Goal: Check status: Check status

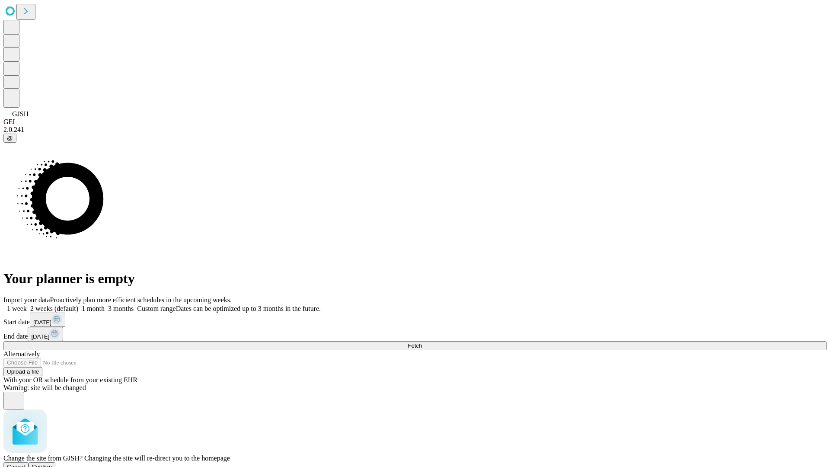
click at [52, 463] on span "Confirm" at bounding box center [42, 466] width 20 height 6
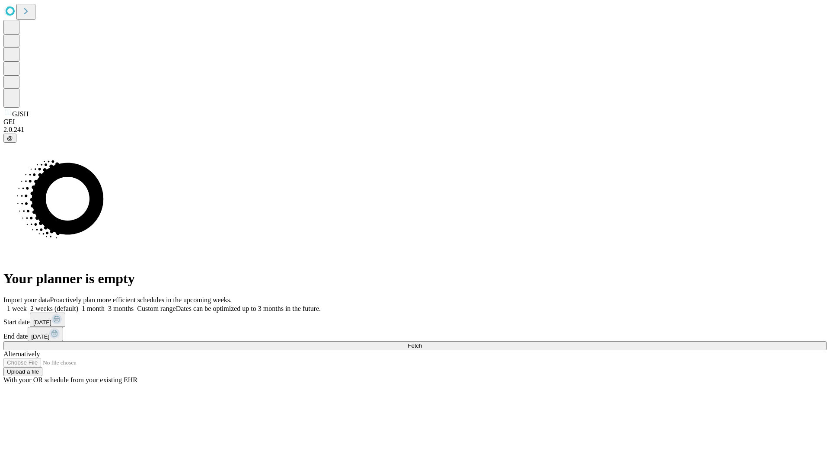
click at [78, 305] on label "2 weeks (default)" at bounding box center [52, 308] width 51 height 7
click at [422, 342] on span "Fetch" at bounding box center [415, 345] width 14 height 6
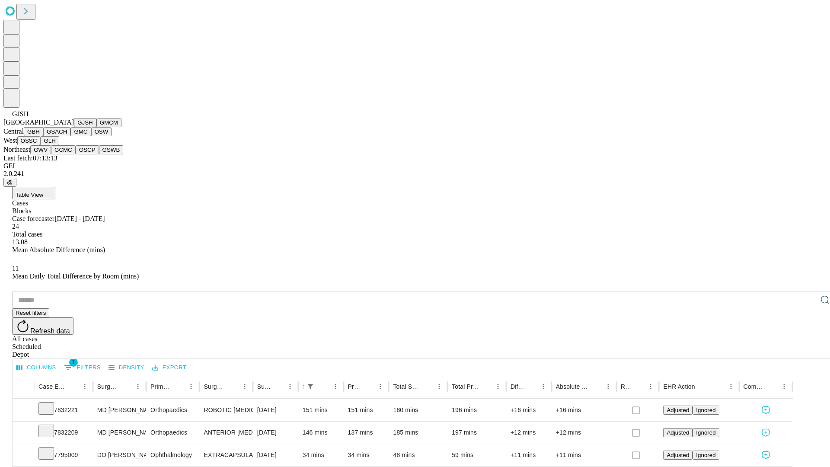
click at [96, 127] on button "GMCM" at bounding box center [108, 122] width 25 height 9
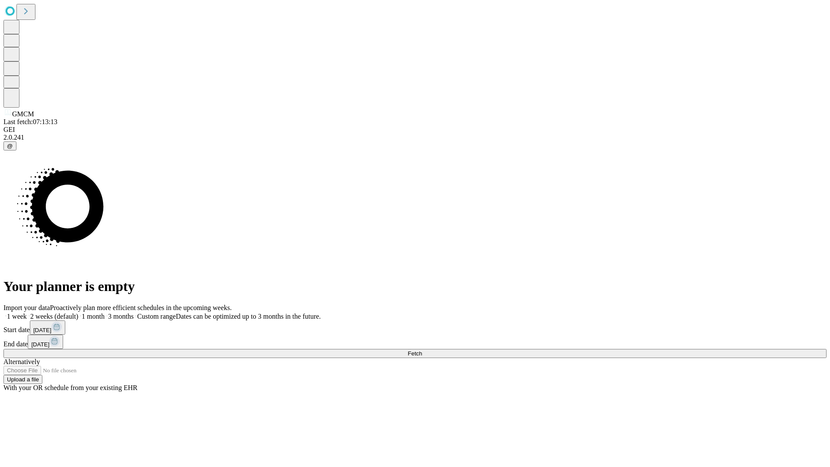
click at [422, 350] on span "Fetch" at bounding box center [415, 353] width 14 height 6
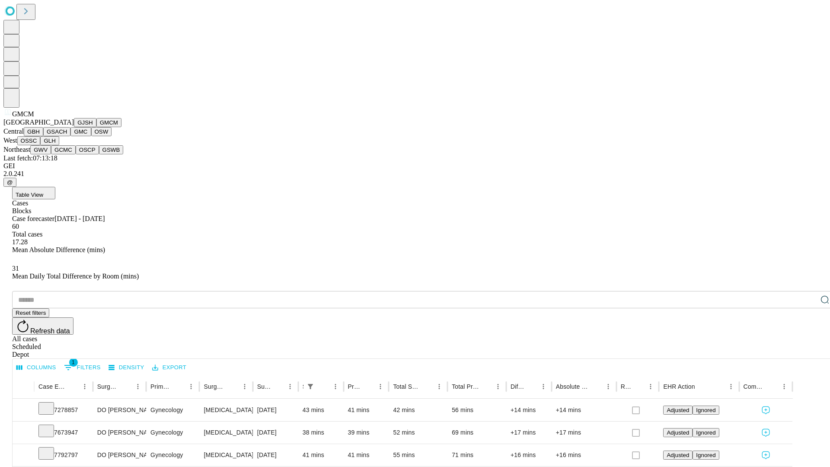
click at [43, 136] on button "GBH" at bounding box center [33, 131] width 19 height 9
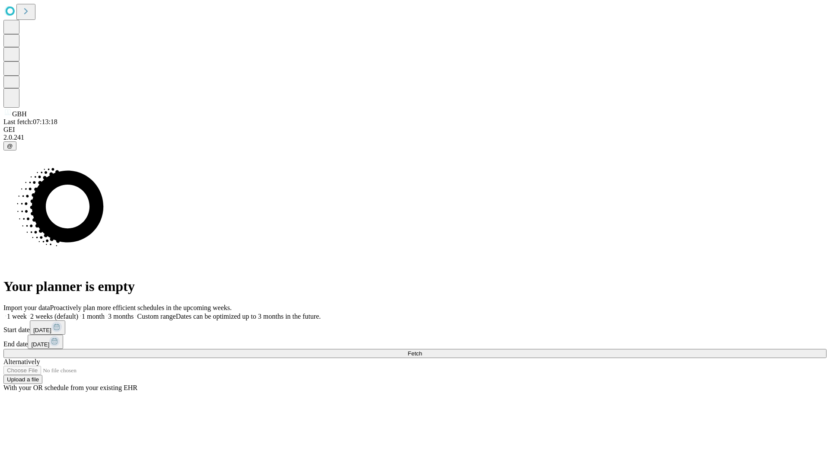
click at [422, 350] on span "Fetch" at bounding box center [415, 353] width 14 height 6
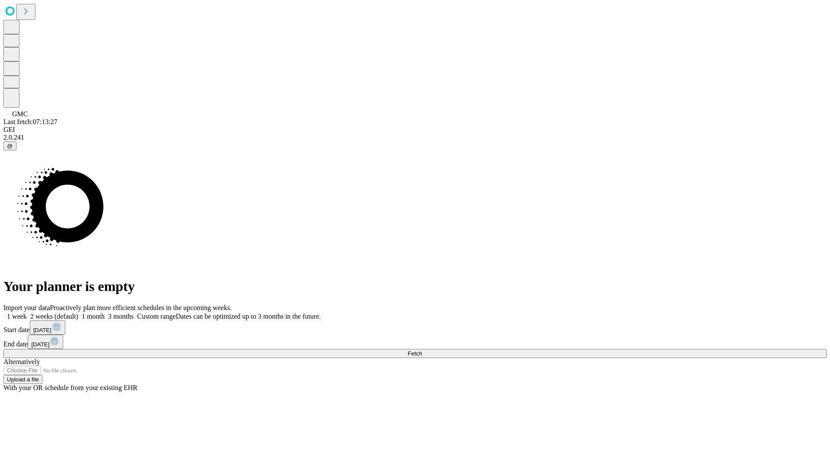
click at [78, 312] on label "2 weeks (default)" at bounding box center [52, 315] width 51 height 7
click at [422, 350] on span "Fetch" at bounding box center [415, 353] width 14 height 6
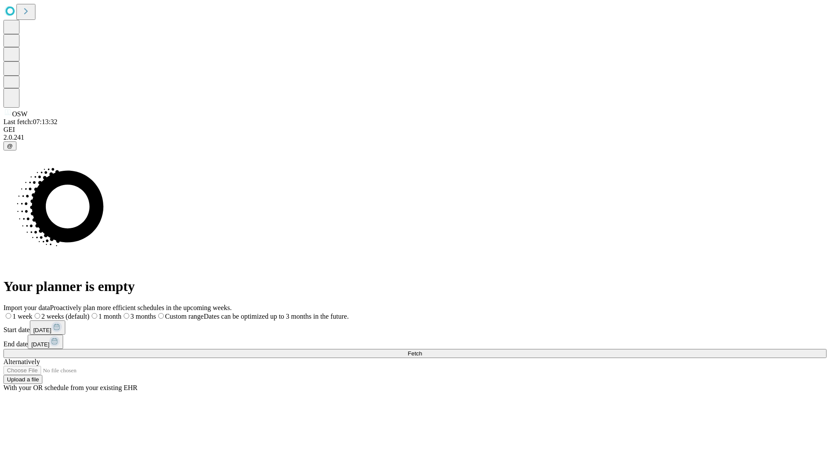
click at [422, 350] on span "Fetch" at bounding box center [415, 353] width 14 height 6
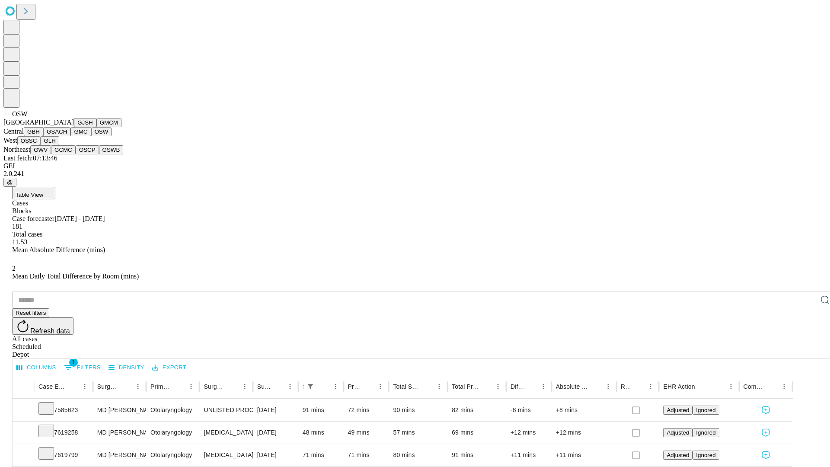
click at [41, 145] on button "OSSC" at bounding box center [28, 140] width 23 height 9
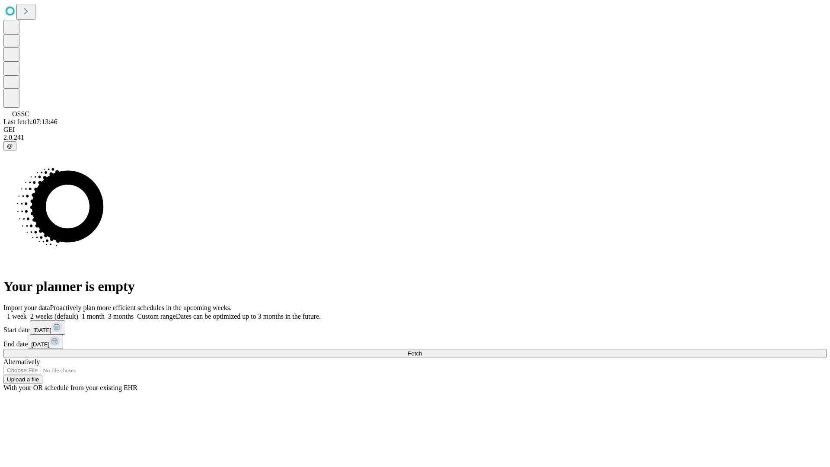
click at [78, 312] on label "2 weeks (default)" at bounding box center [52, 315] width 51 height 7
click at [422, 350] on span "Fetch" at bounding box center [415, 353] width 14 height 6
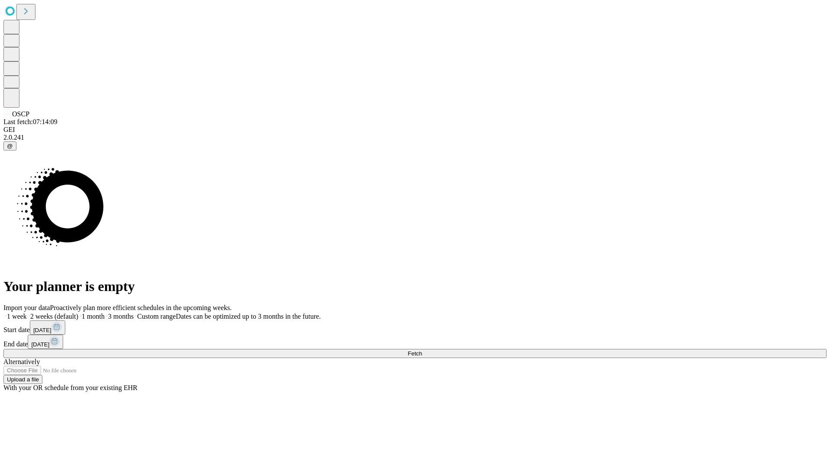
click at [78, 312] on label "2 weeks (default)" at bounding box center [52, 315] width 51 height 7
click at [422, 350] on span "Fetch" at bounding box center [415, 353] width 14 height 6
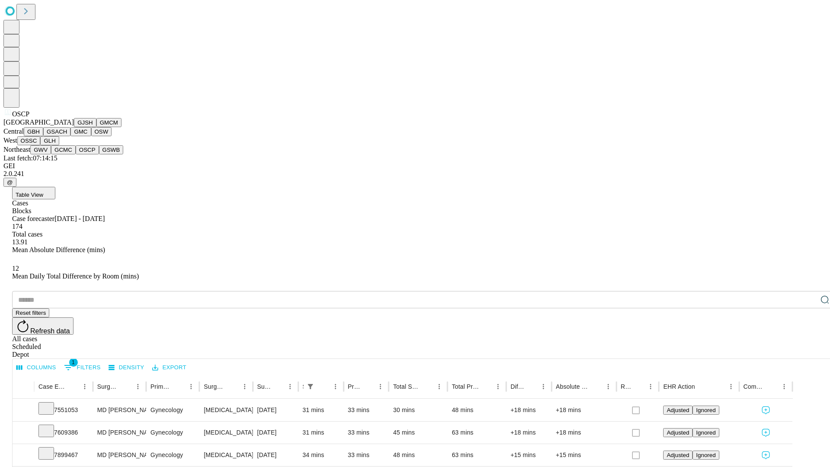
click at [99, 154] on button "GSWB" at bounding box center [111, 149] width 25 height 9
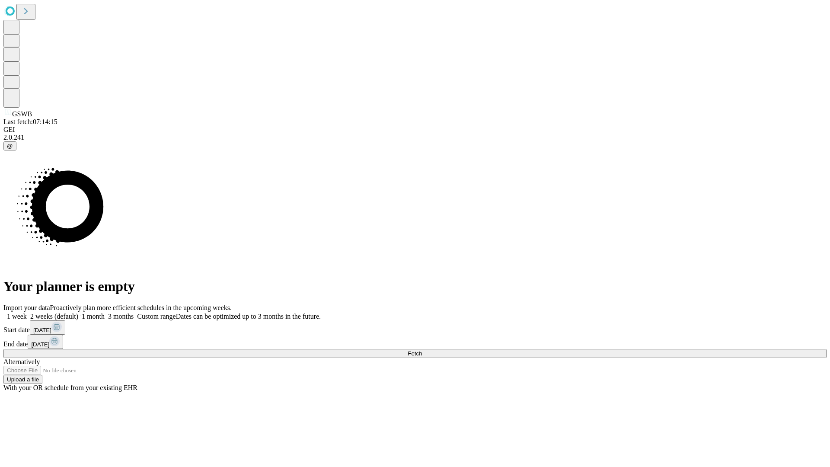
click at [78, 312] on label "2 weeks (default)" at bounding box center [52, 315] width 51 height 7
